Goal: Task Accomplishment & Management: Manage account settings

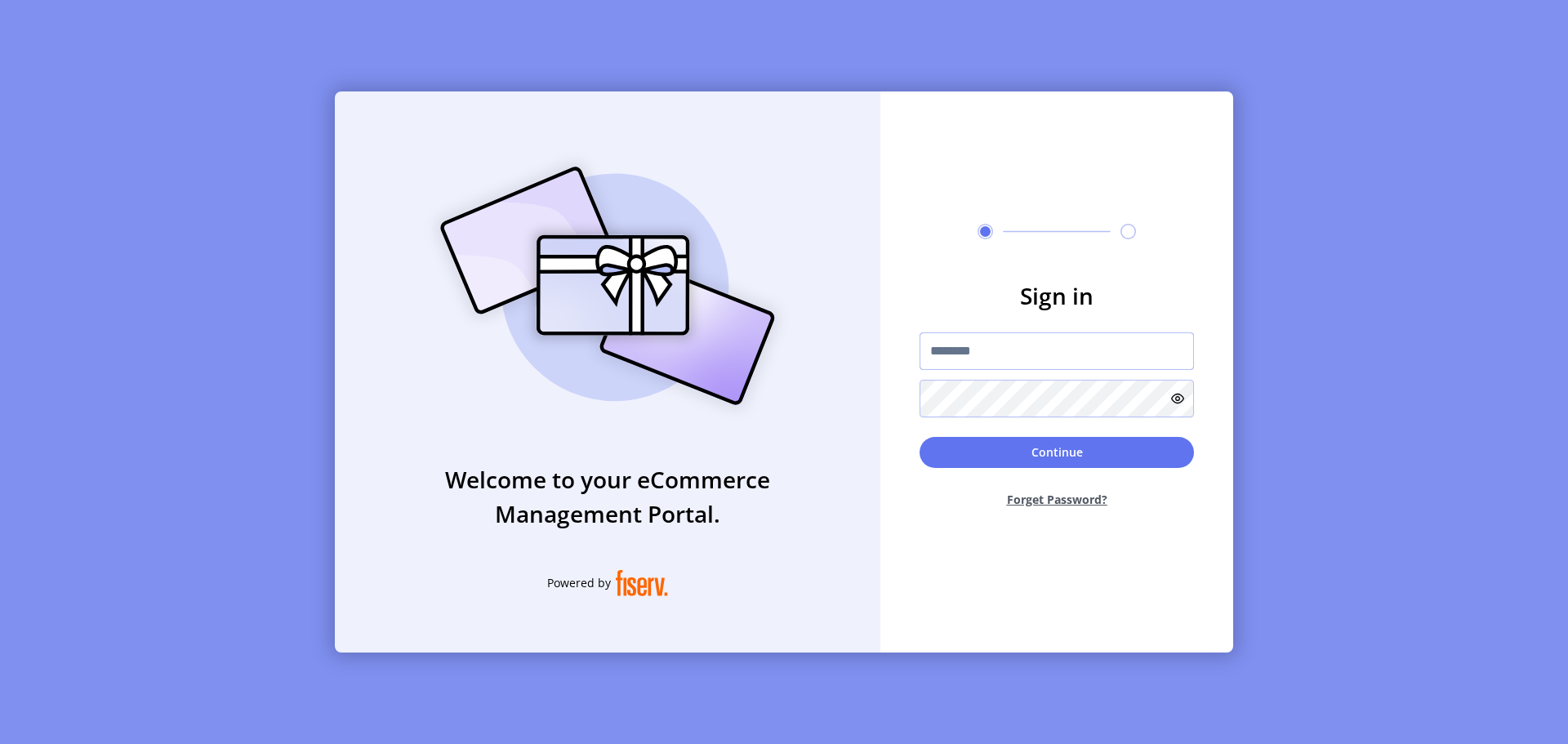
type input "**********"
click at [1178, 397] on icon at bounding box center [1177, 398] width 13 height 13
click at [1178, 397] on icon at bounding box center [1173, 398] width 20 height 20
click at [1054, 450] on button "Continue" at bounding box center [1056, 452] width 274 height 31
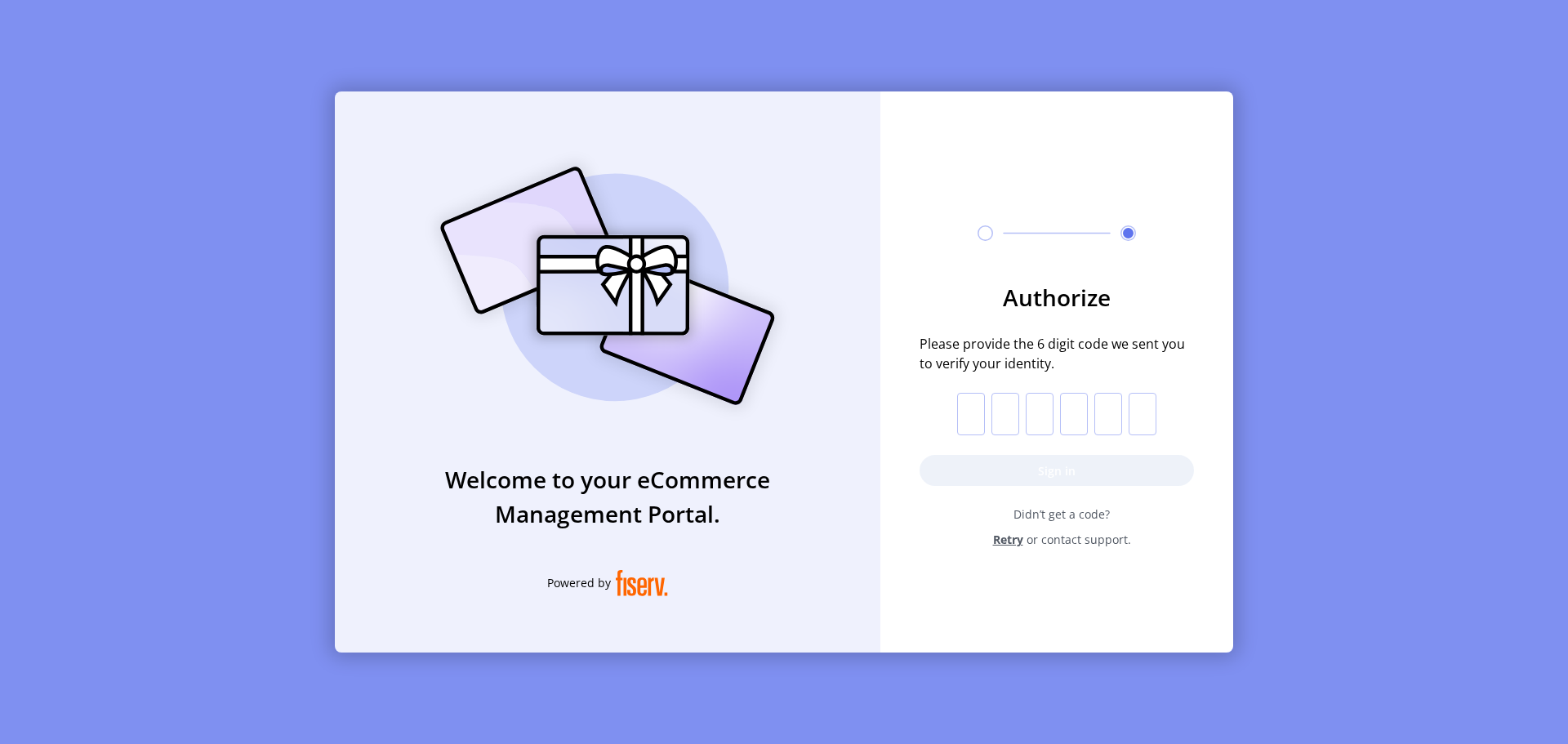
click at [972, 421] on input "text" at bounding box center [971, 414] width 28 height 42
type input "*"
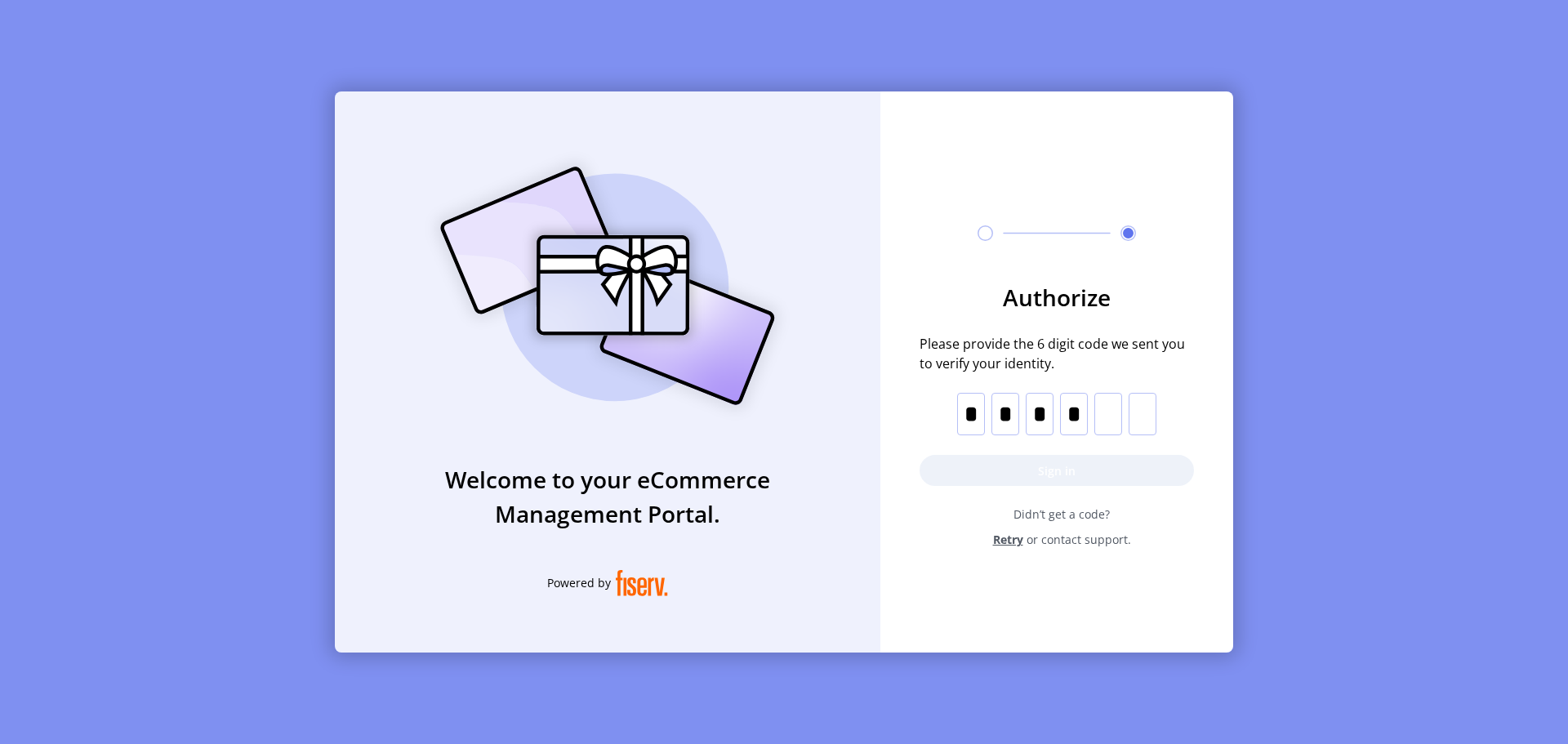
type input "*"
click at [1048, 467] on button "Sign in" at bounding box center [1056, 470] width 274 height 31
click at [1002, 538] on span "Retry" at bounding box center [1008, 540] width 31 height 17
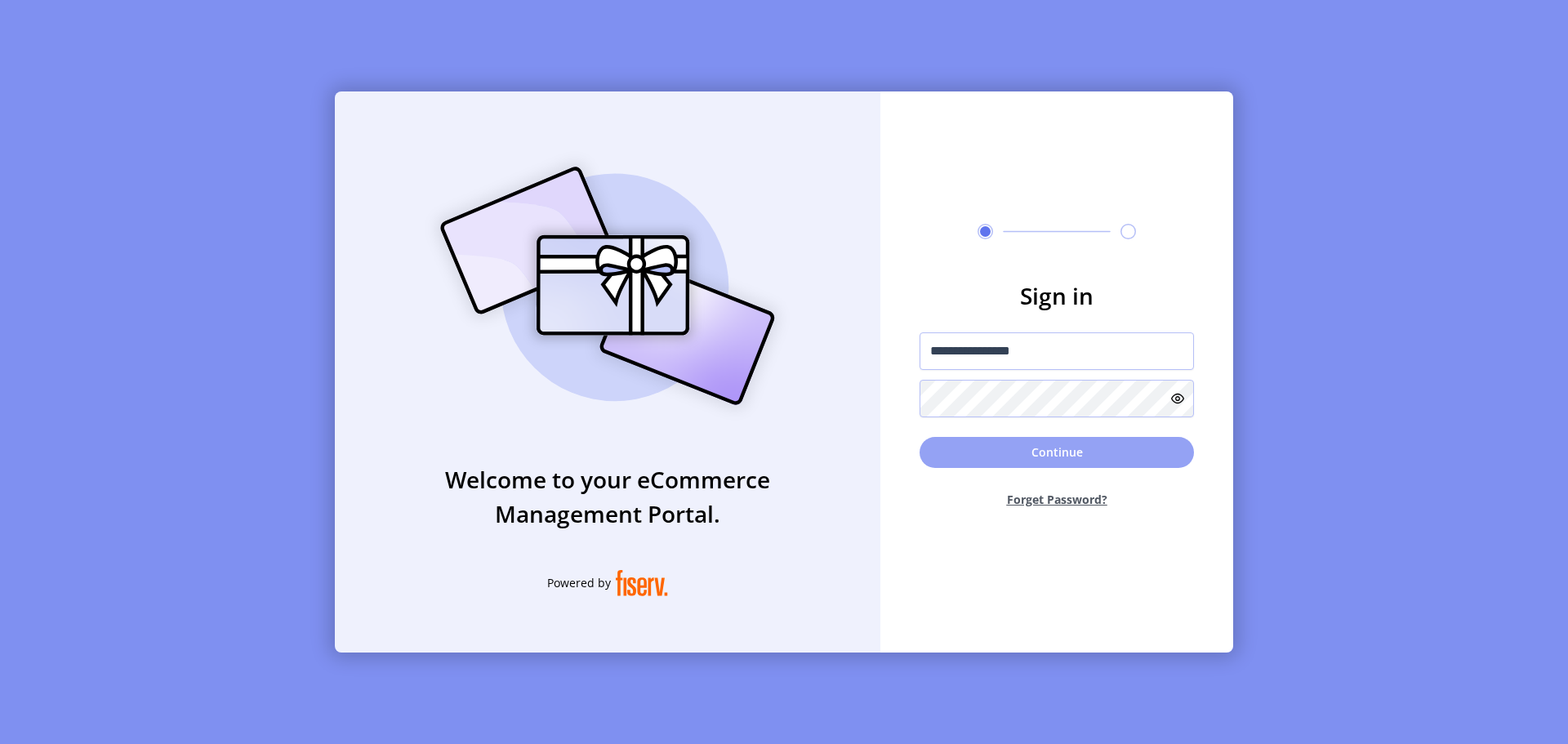
click at [1056, 457] on button "Continue" at bounding box center [1056, 452] width 274 height 31
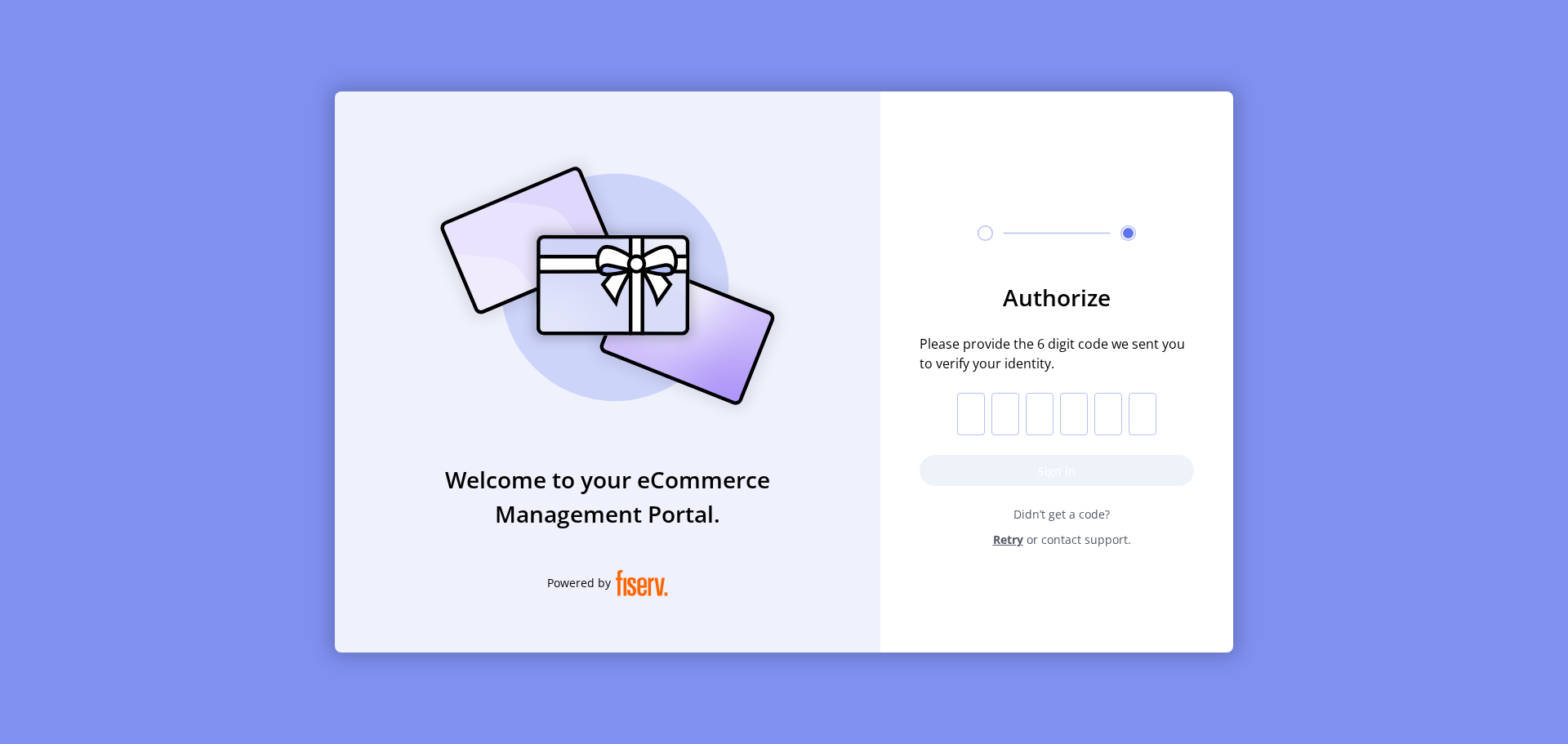
click at [969, 421] on input "text" at bounding box center [971, 414] width 28 height 42
type input "*"
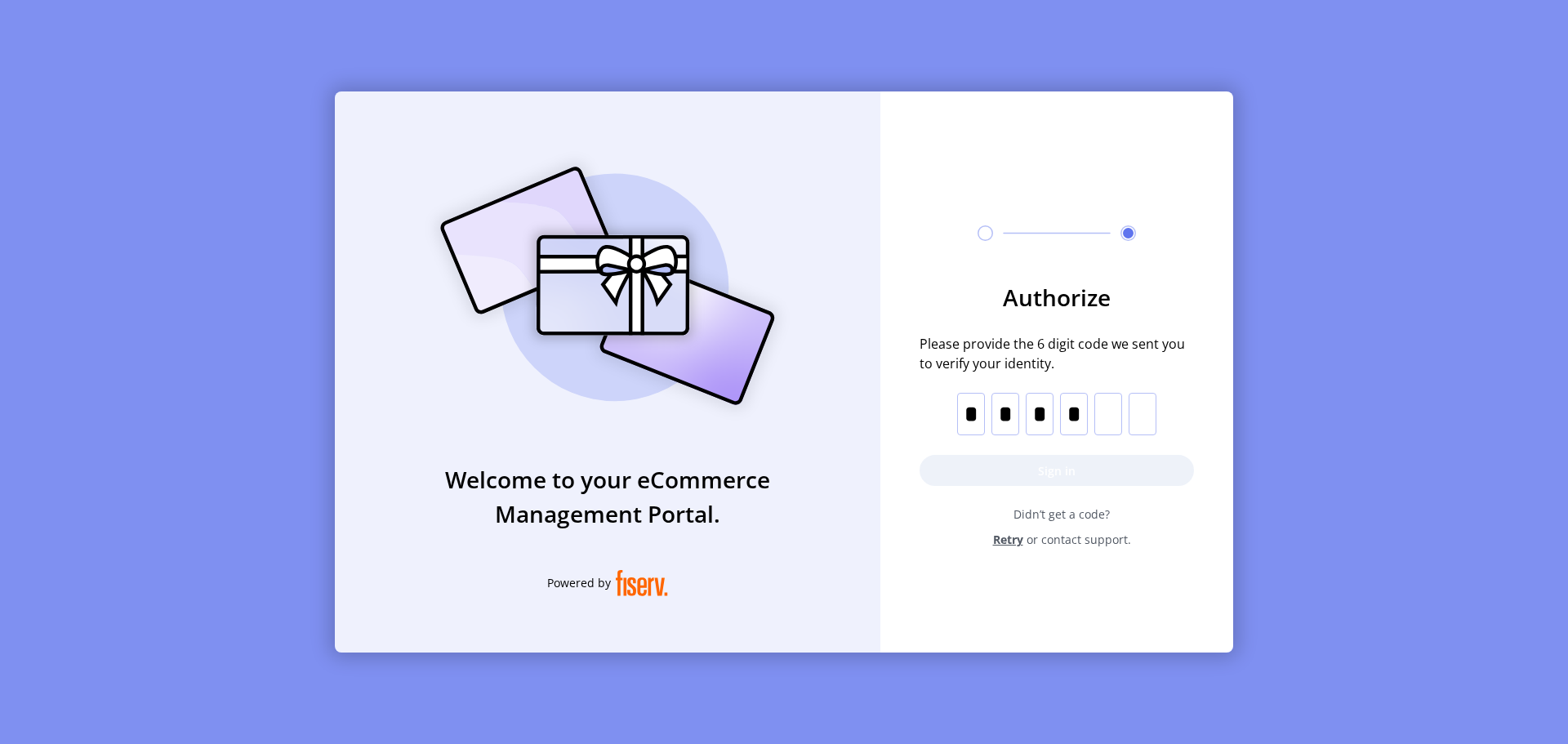
type input "*"
click at [1059, 473] on button "Sign in" at bounding box center [1056, 470] width 274 height 31
click at [1016, 542] on span "Retry" at bounding box center [1008, 540] width 31 height 17
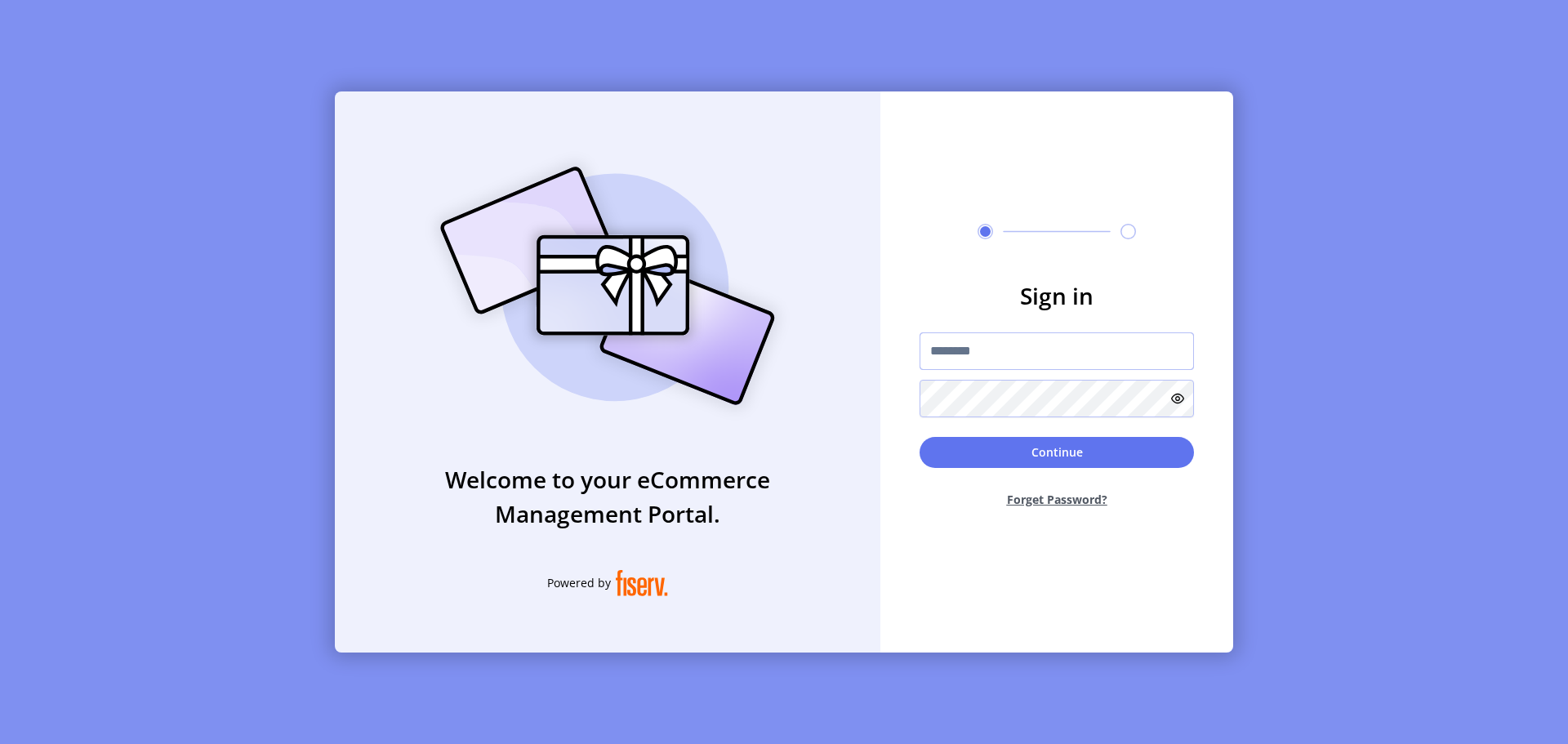
type input "**********"
click at [1046, 497] on button "Forget Password?" at bounding box center [1056, 499] width 274 height 43
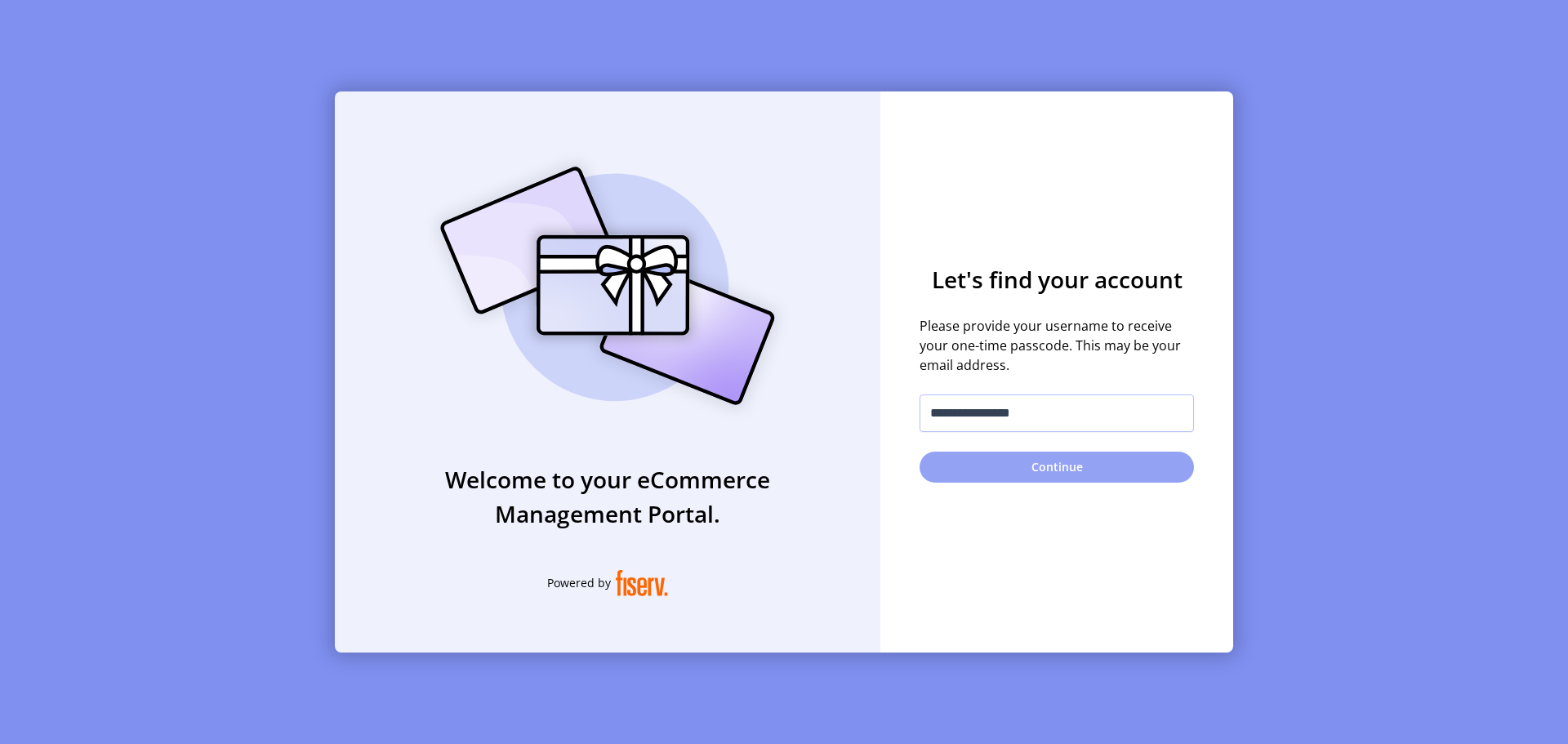
click at [1044, 473] on button "Continue" at bounding box center [1056, 467] width 274 height 31
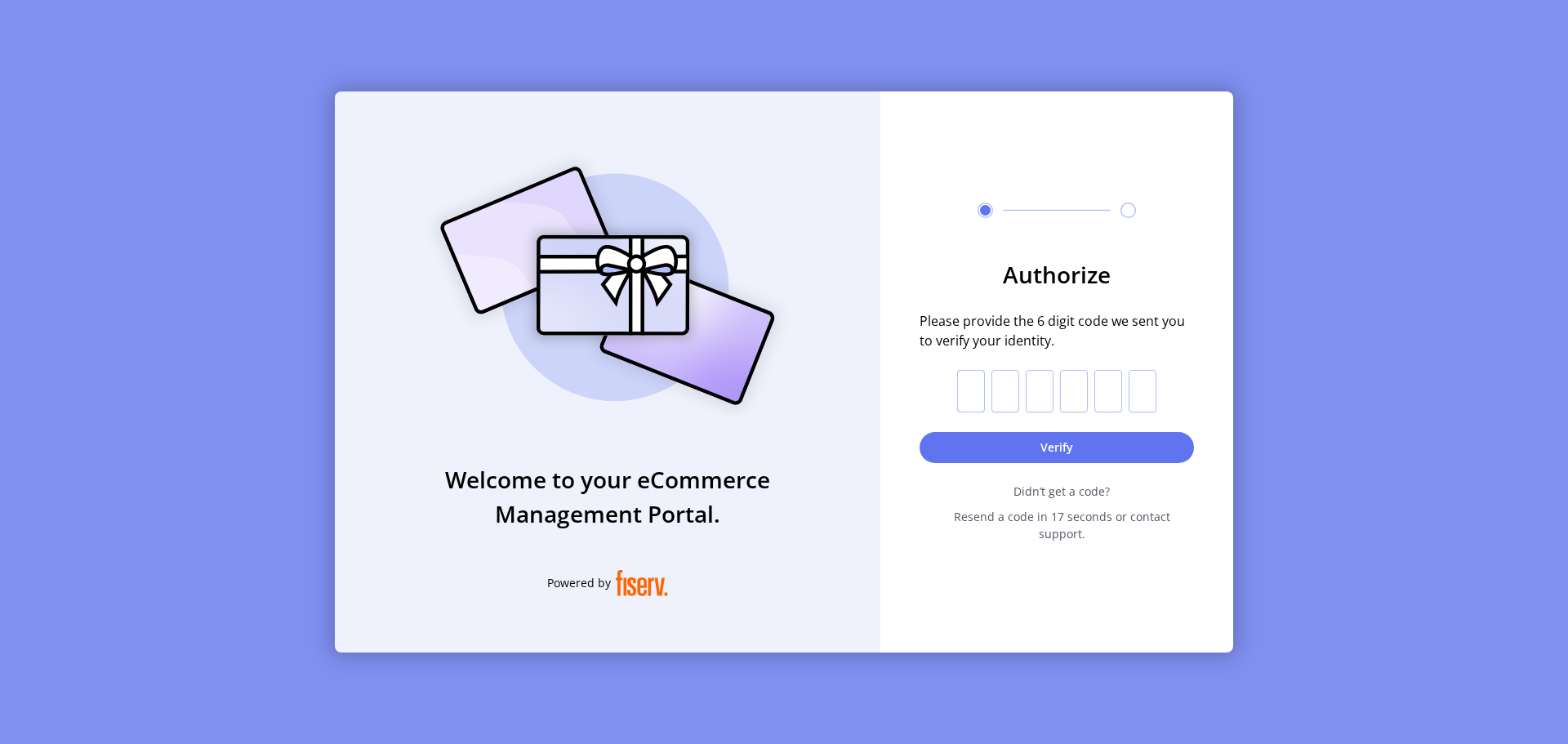
drag, startPoint x: 969, startPoint y: 400, endPoint x: 977, endPoint y: 395, distance: 9.4
click at [971, 400] on input "text" at bounding box center [971, 391] width 28 height 42
type input "*"
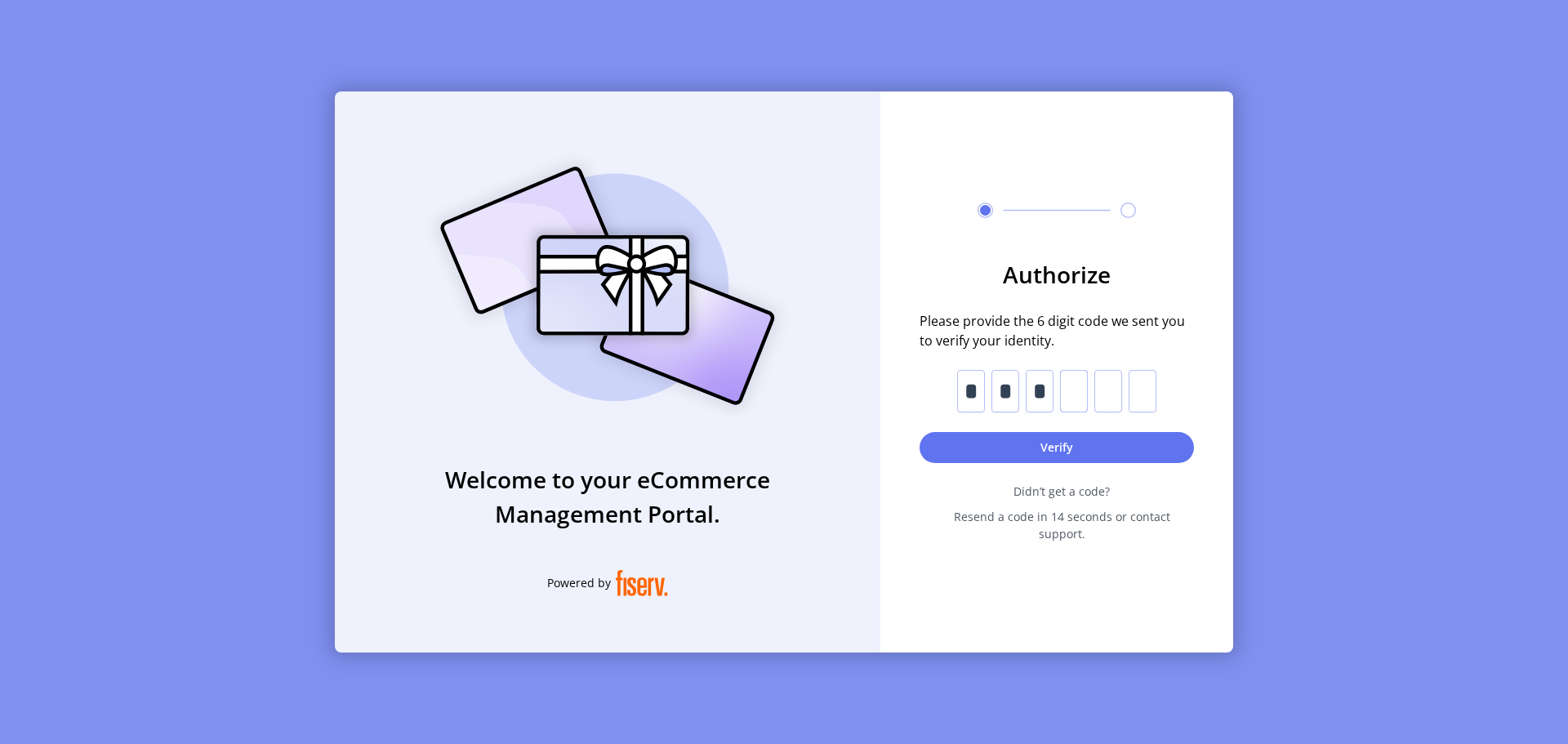
type input "*"
click at [1050, 456] on button "Verify" at bounding box center [1056, 447] width 274 height 31
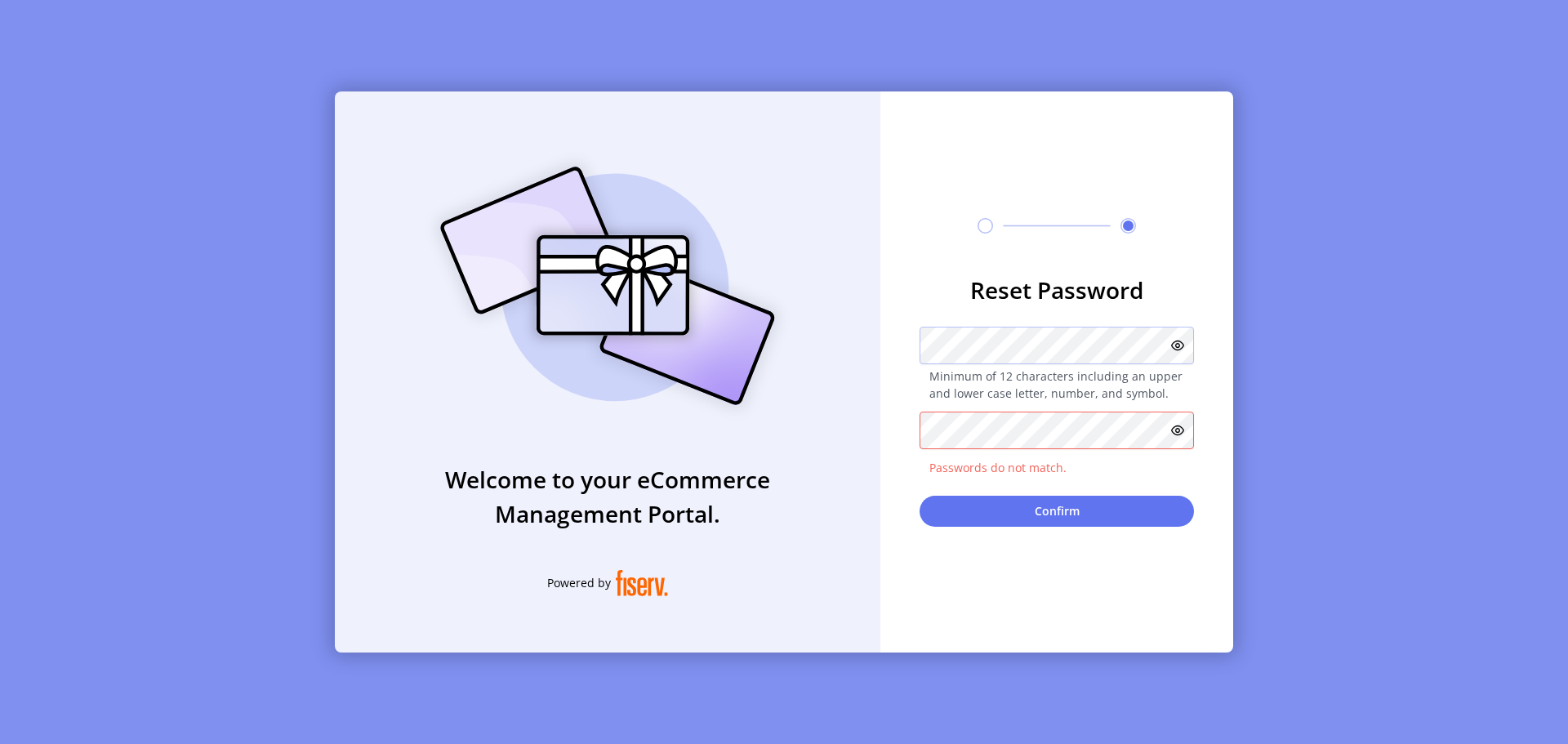
click at [955, 493] on form "**********" at bounding box center [1056, 399] width 353 height 254
click at [1179, 429] on icon at bounding box center [1177, 429] width 13 height 13
click at [1179, 347] on icon at bounding box center [1177, 344] width 13 height 13
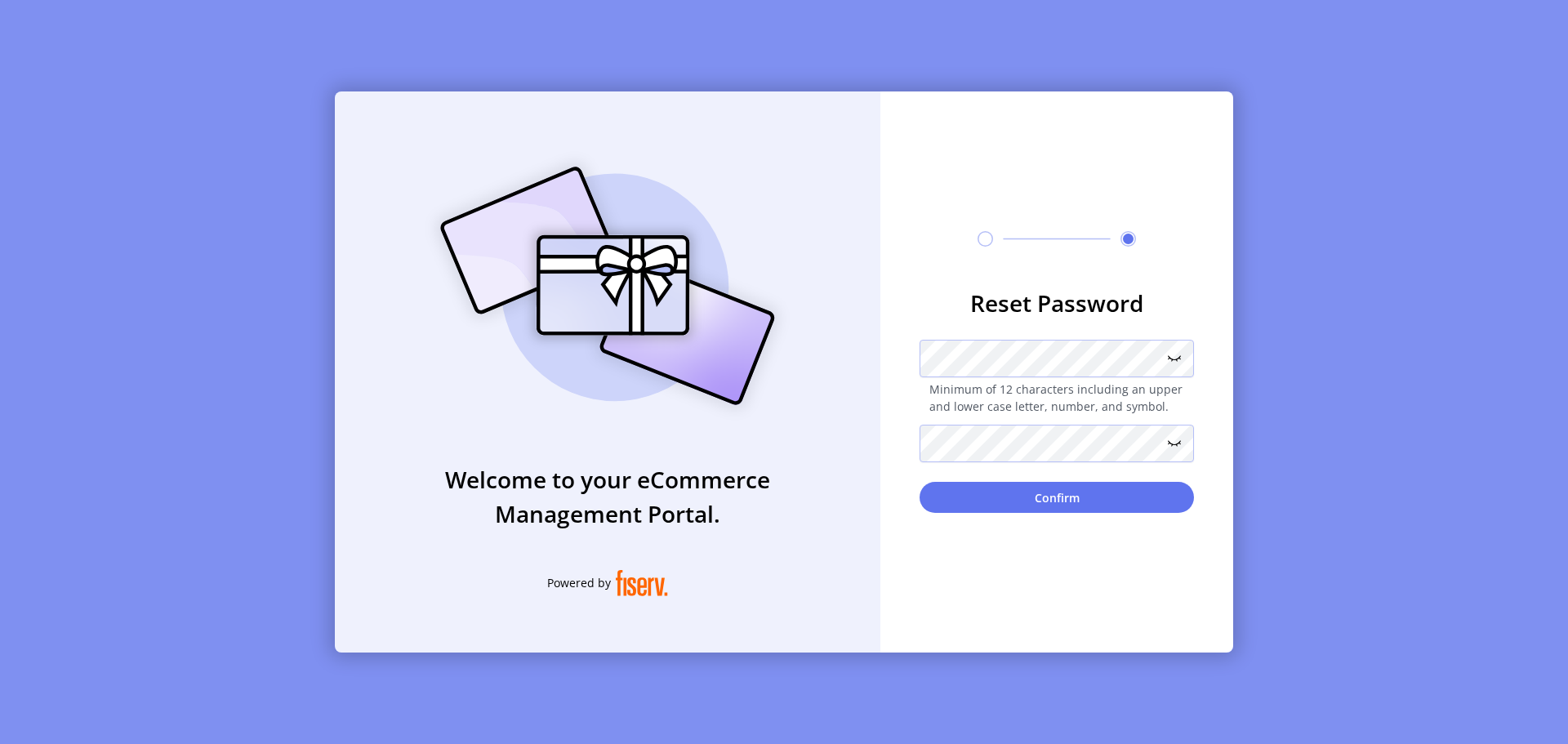
click at [1044, 503] on button "Confirm" at bounding box center [1056, 497] width 274 height 31
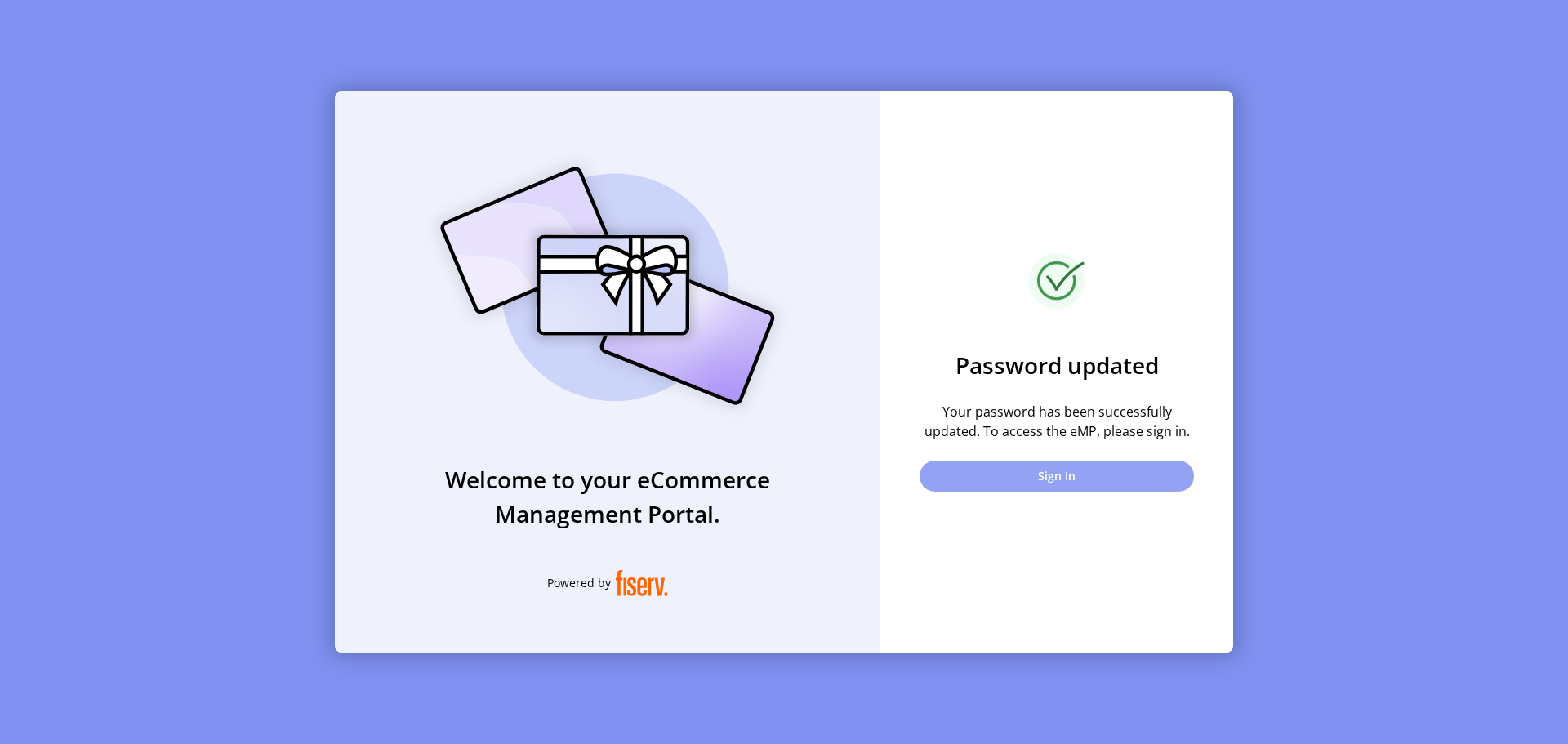
click at [1050, 481] on button "Sign In" at bounding box center [1056, 476] width 274 height 31
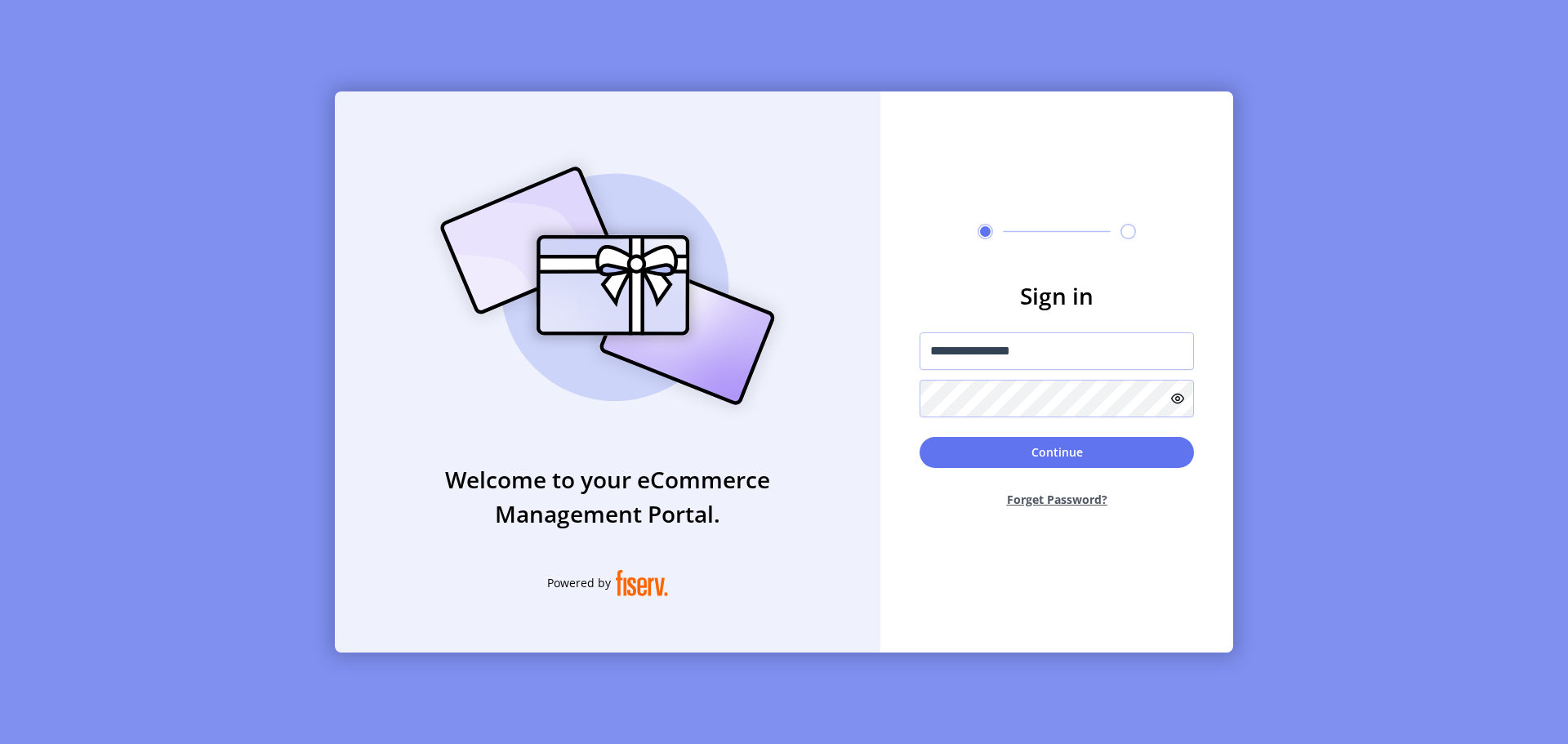
click at [1174, 400] on icon at bounding box center [1177, 398] width 13 height 13
click at [1059, 453] on button "Continue" at bounding box center [1056, 452] width 274 height 31
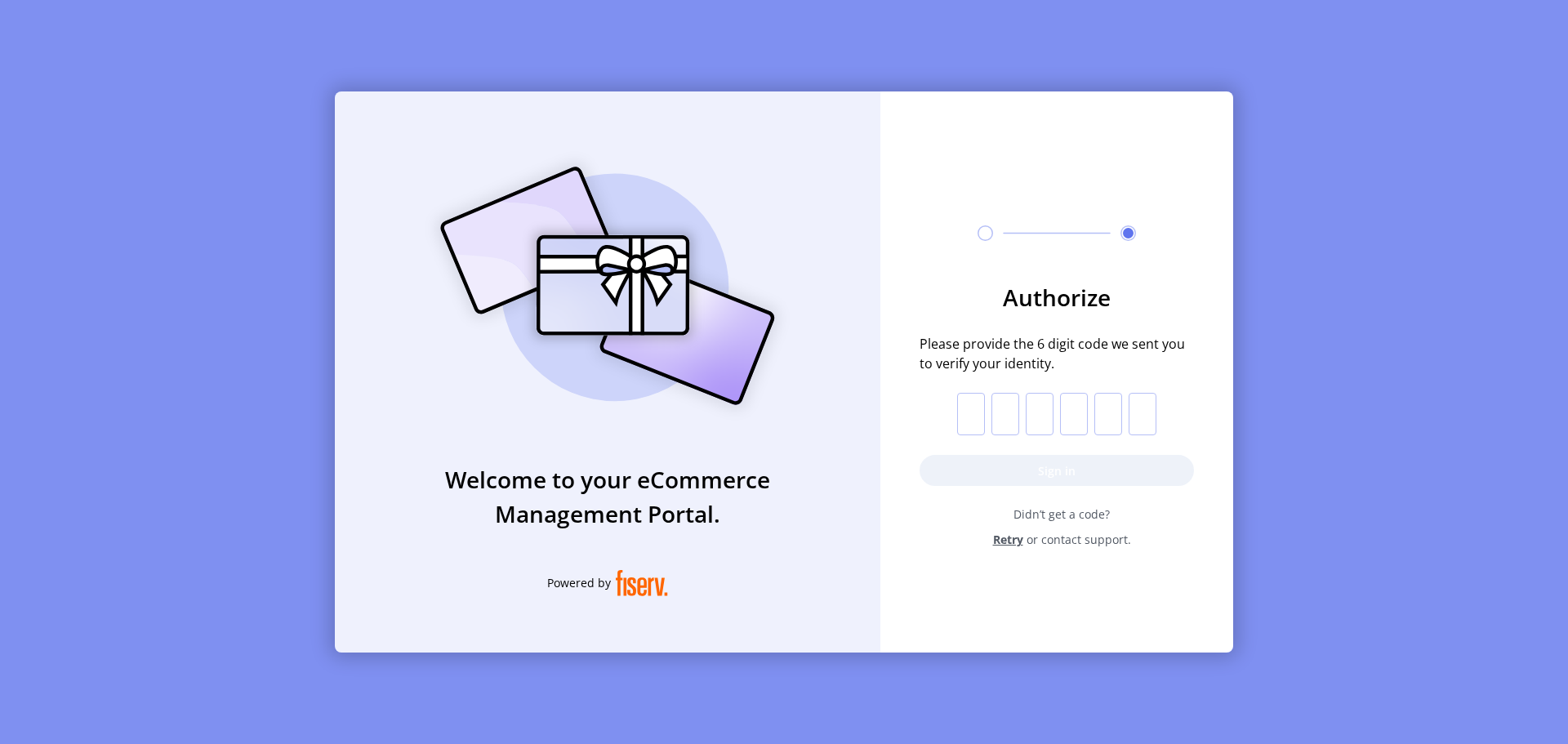
click at [966, 422] on input "text" at bounding box center [971, 414] width 28 height 42
type input "*"
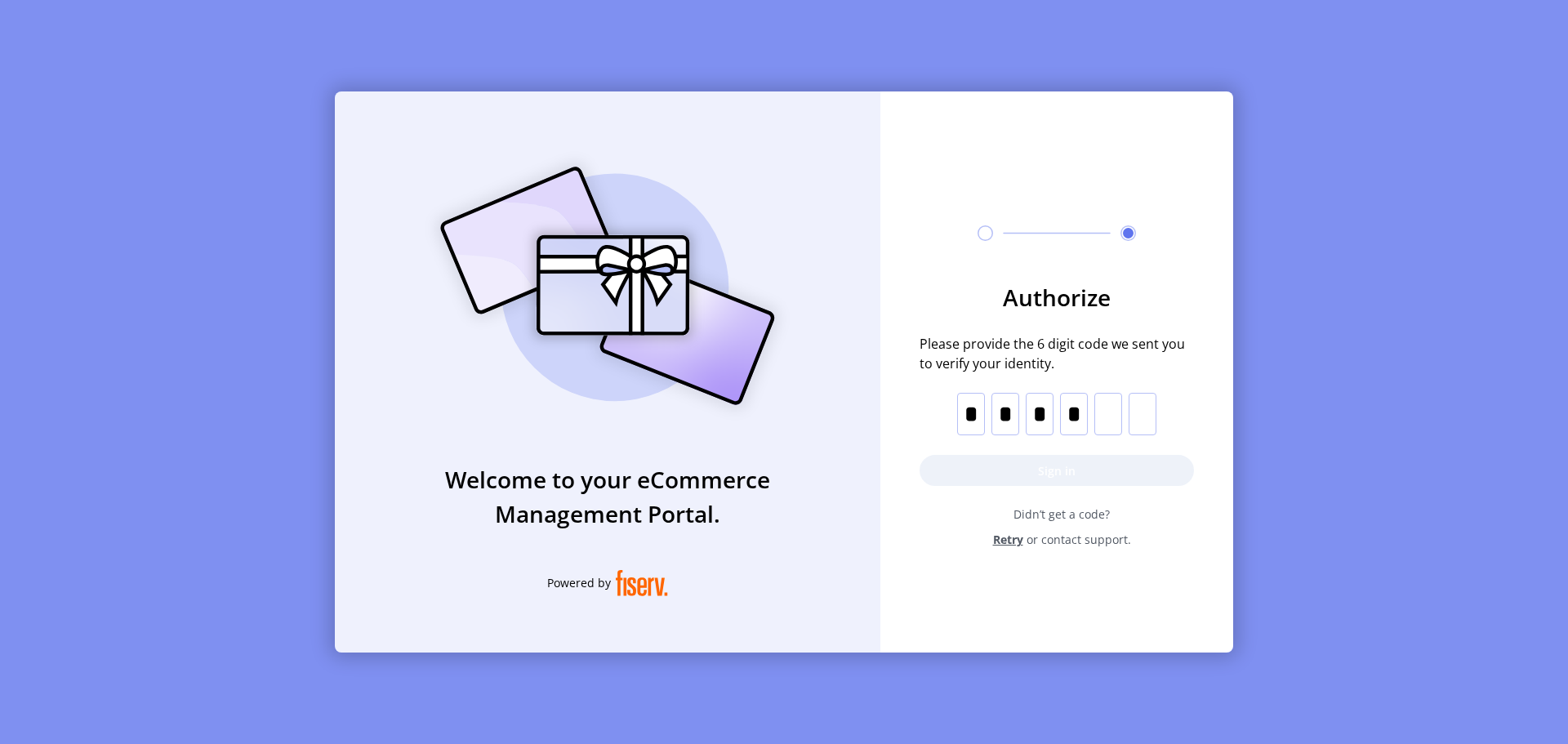
type input "*"
click at [1042, 474] on button "Sign in" at bounding box center [1056, 470] width 274 height 31
